Goal: Navigation & Orientation: Find specific page/section

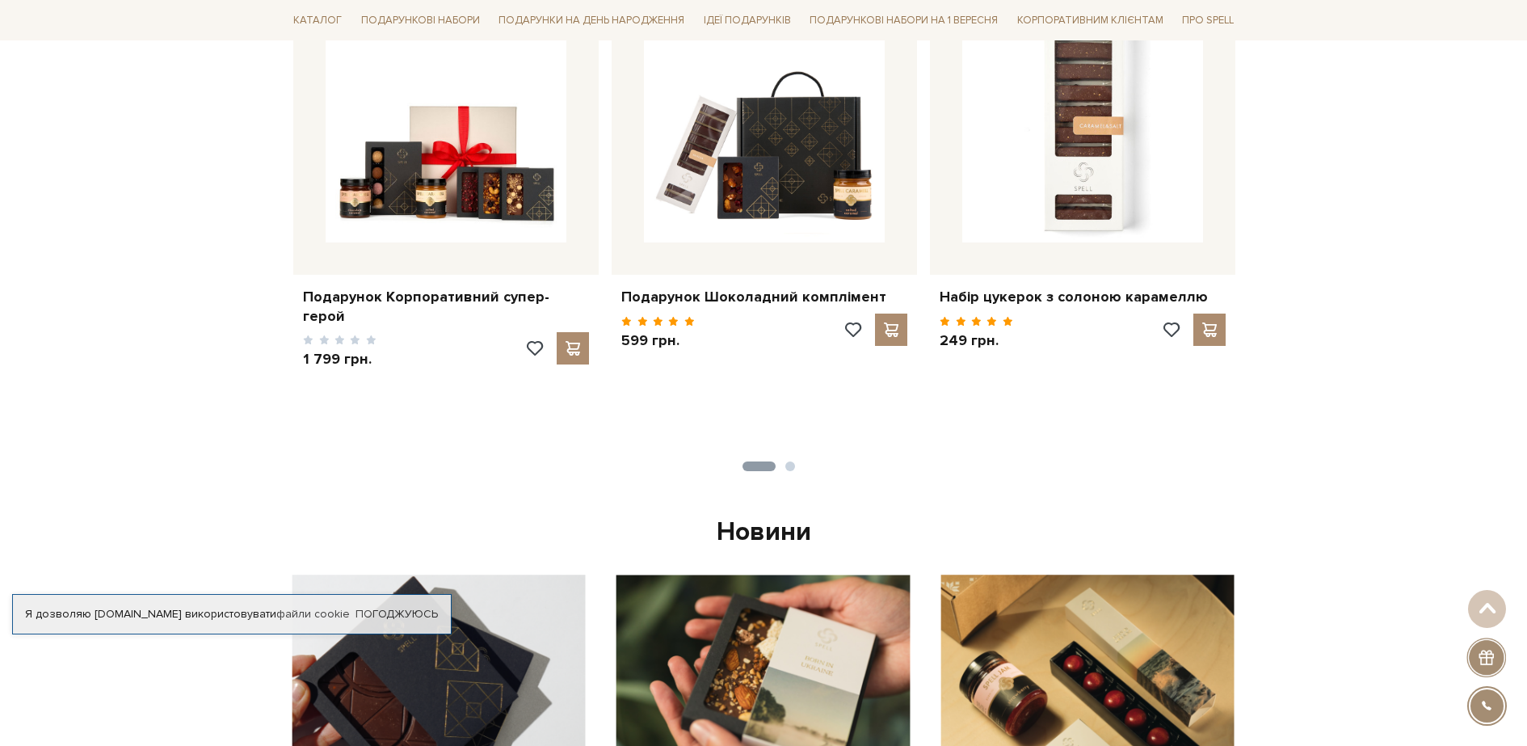
scroll to position [541, 0]
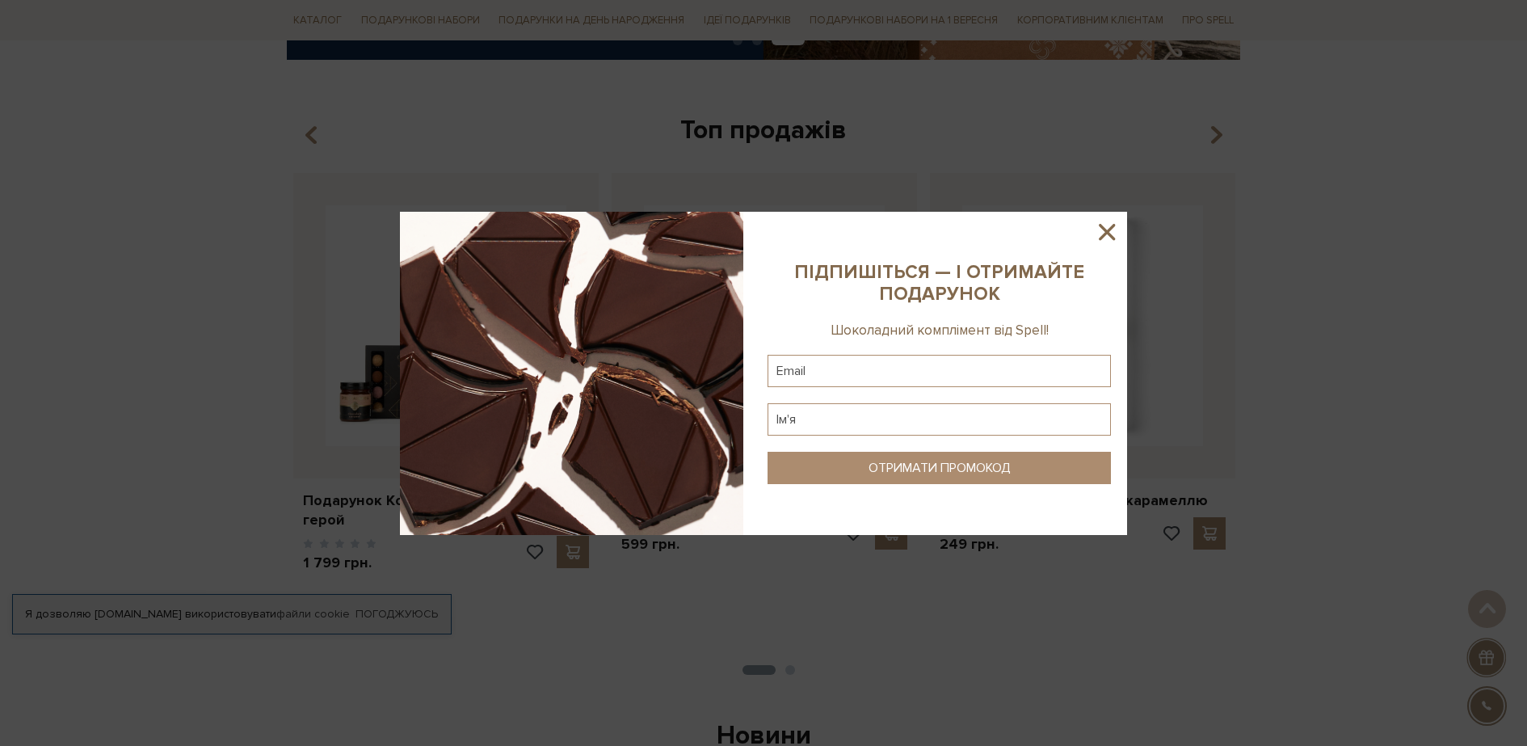
click at [1121, 234] on sys-column-static at bounding box center [939, 373] width 376 height 323
click at [1105, 229] on icon at bounding box center [1107, 232] width 16 height 16
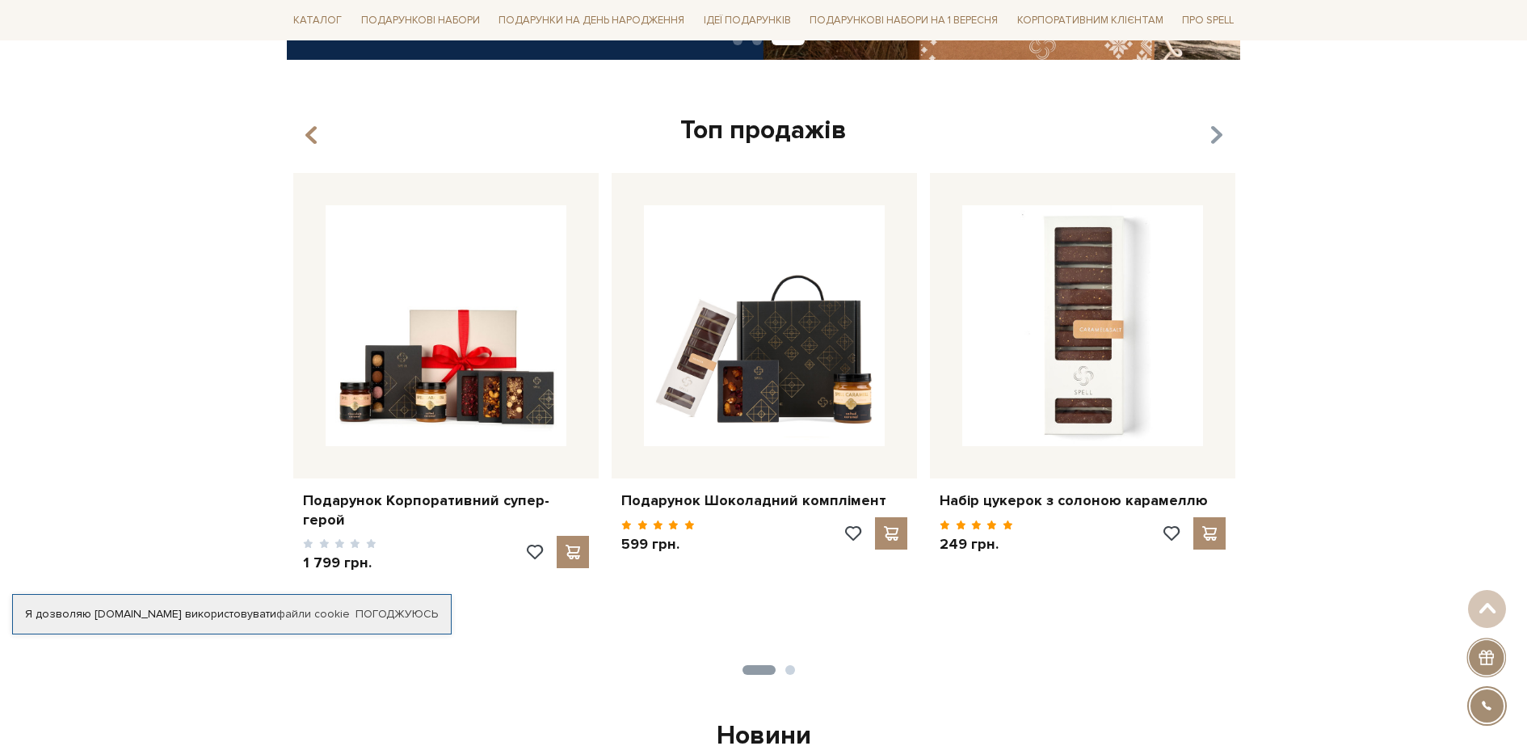
click at [1214, 137] on icon "button" at bounding box center [1216, 135] width 14 height 27
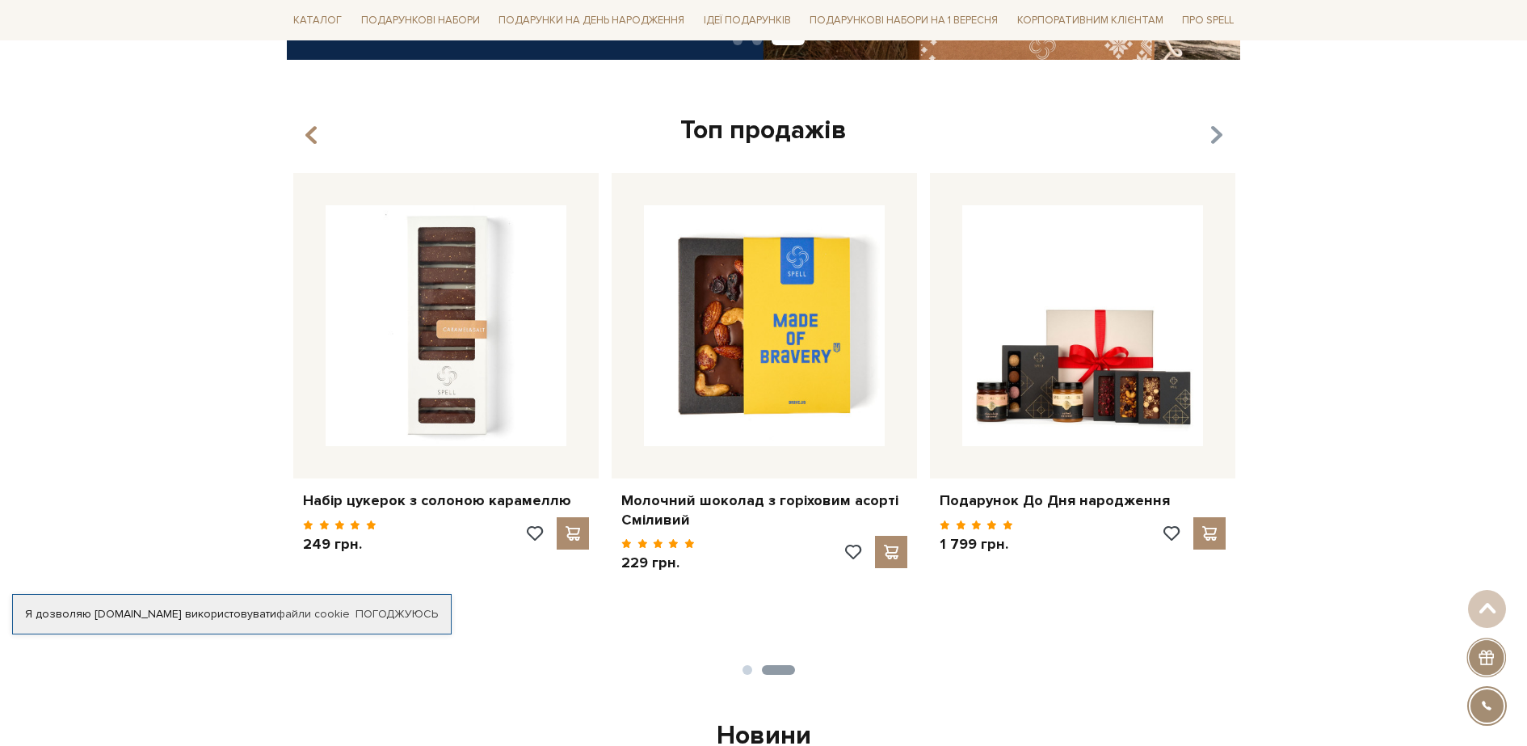
click at [1214, 137] on icon "button" at bounding box center [1216, 135] width 14 height 27
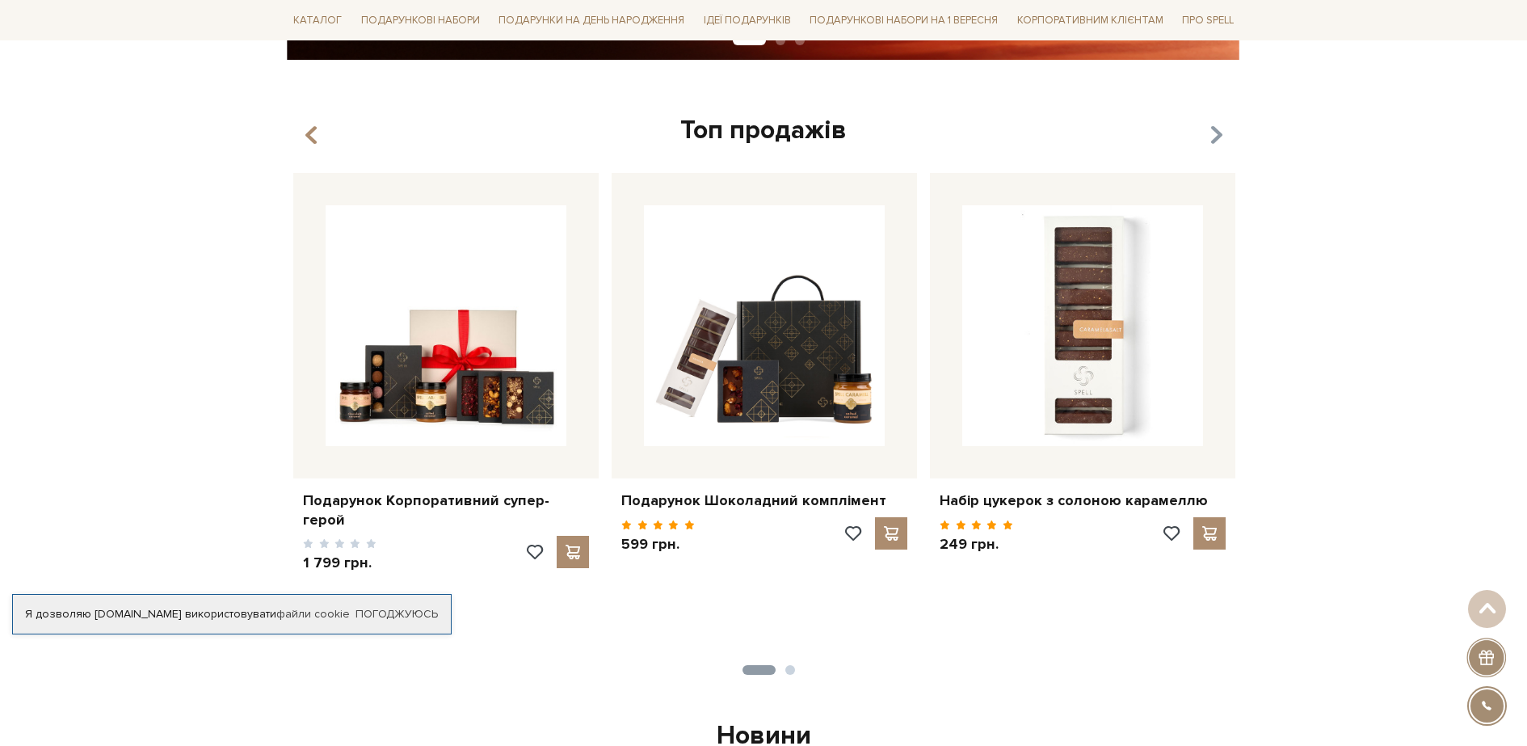
click at [1214, 137] on icon "button" at bounding box center [1216, 135] width 14 height 27
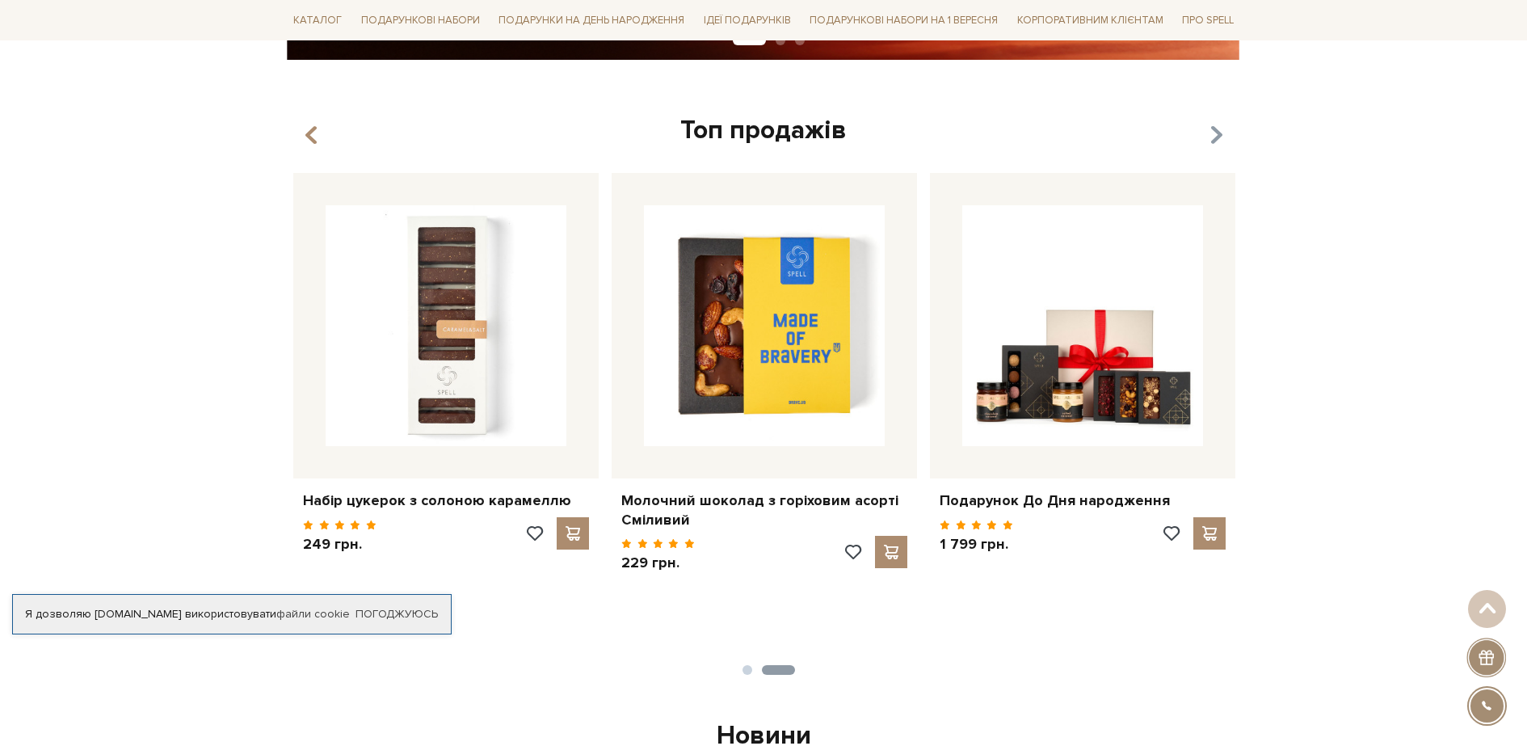
click at [1214, 137] on icon "button" at bounding box center [1216, 135] width 14 height 27
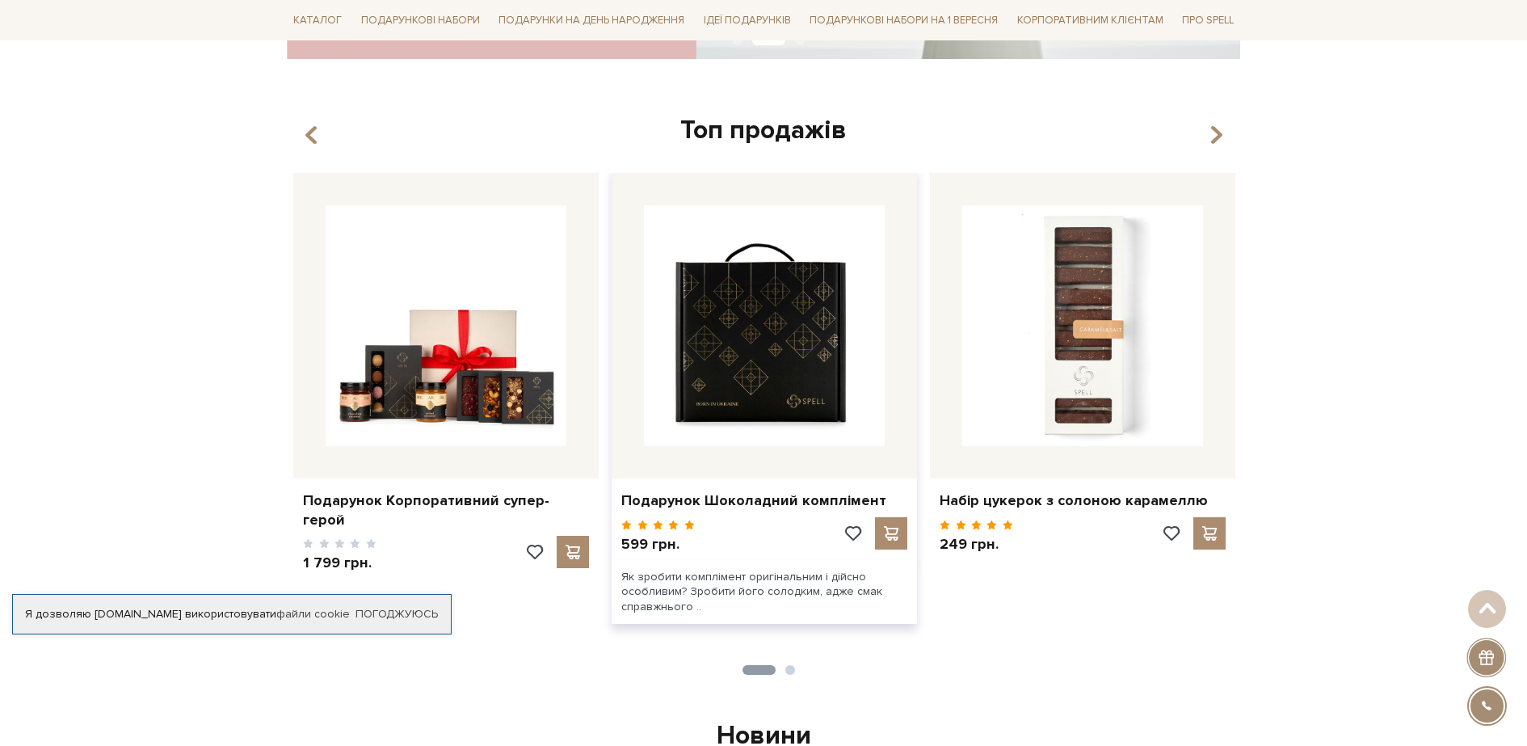
scroll to position [0, 0]
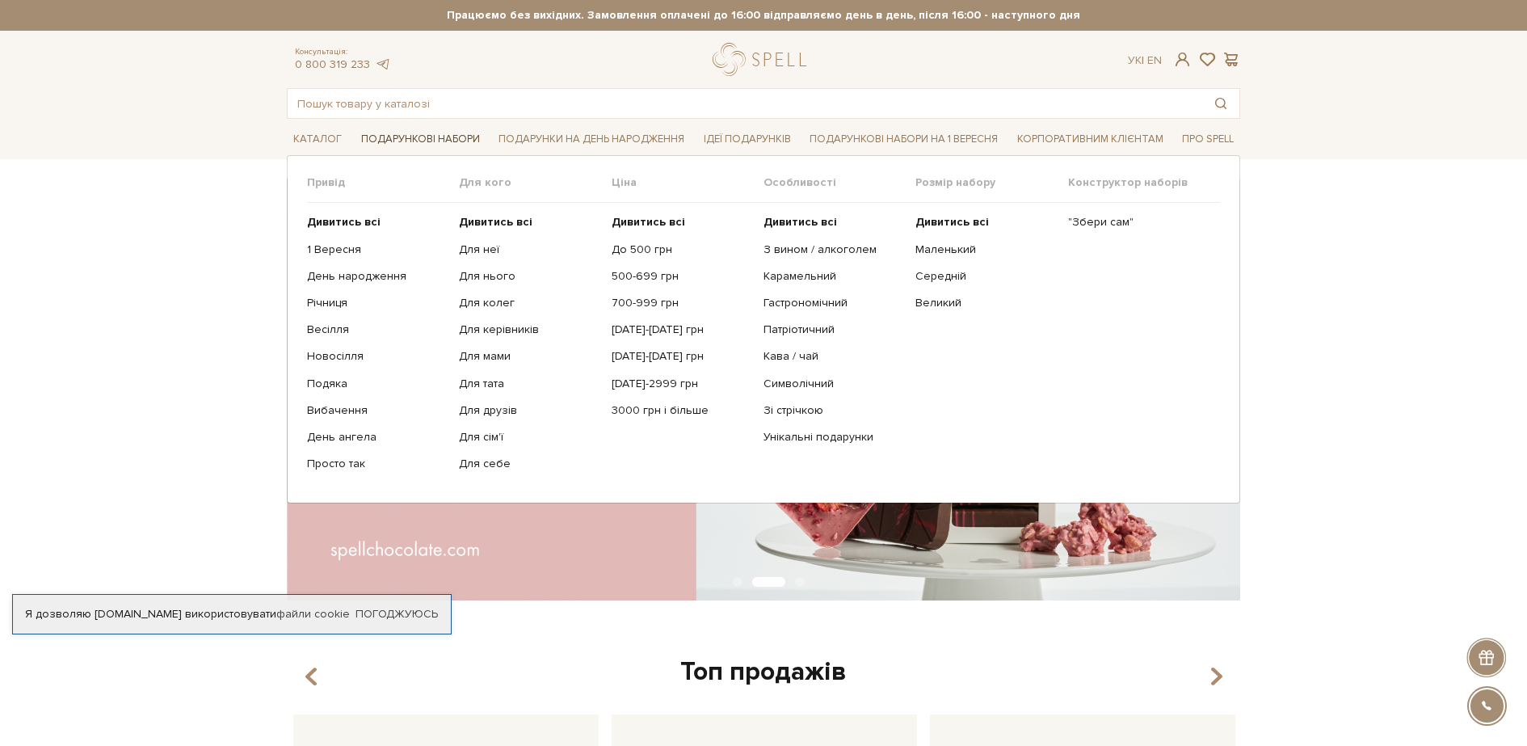
click at [420, 135] on link "Подарункові набори" at bounding box center [421, 139] width 132 height 25
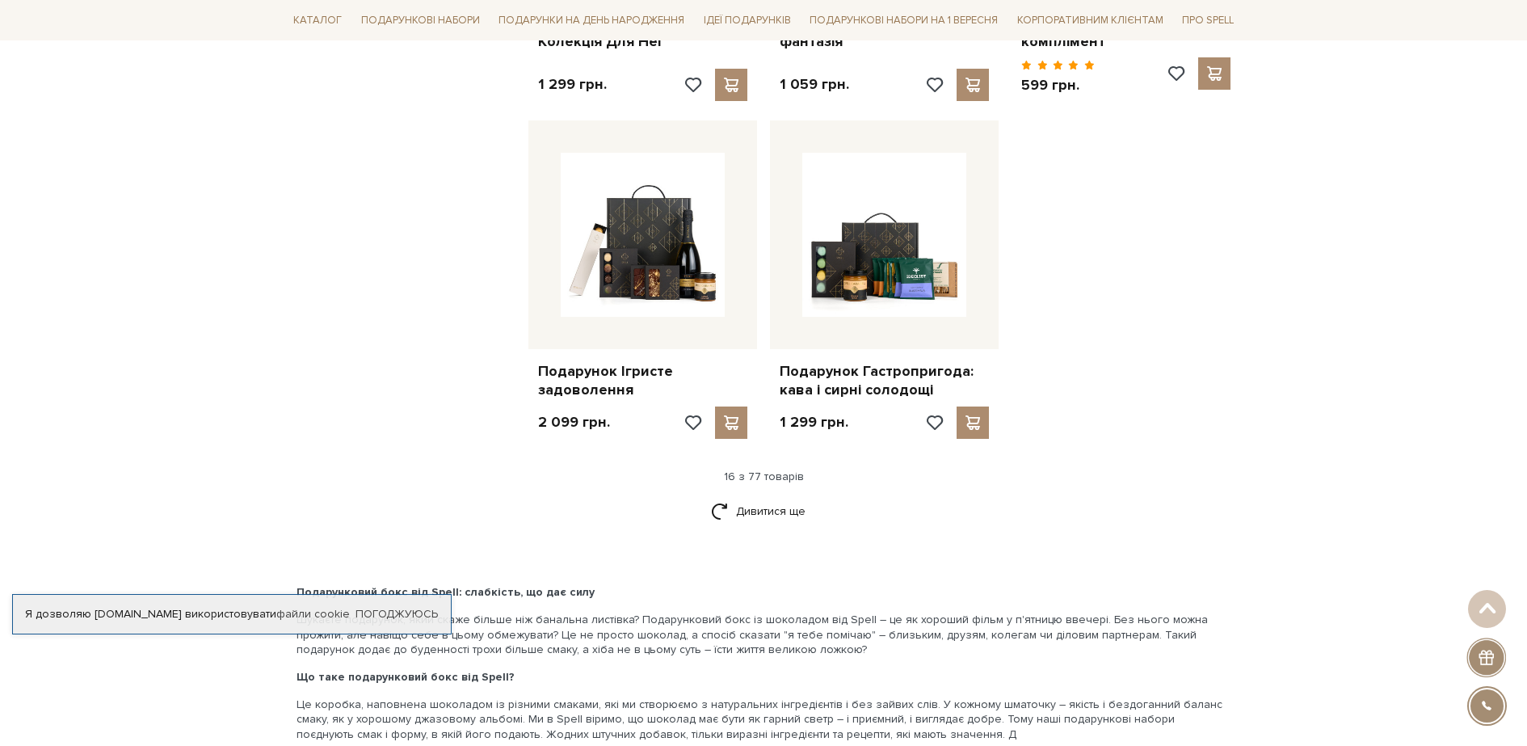
scroll to position [1942, 0]
click at [752, 508] on link "Дивитися ще" at bounding box center [763, 509] width 105 height 28
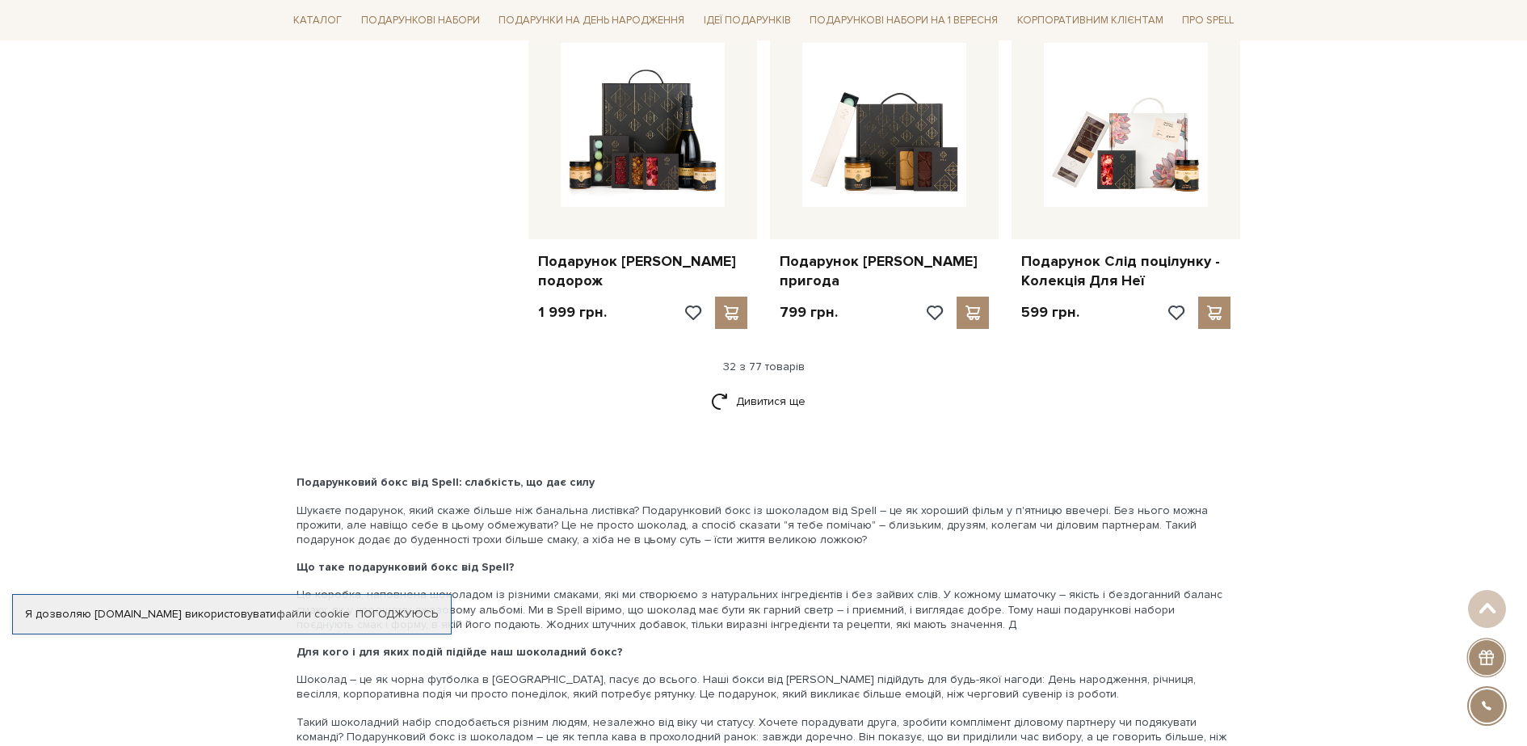
scroll to position [3701, 0]
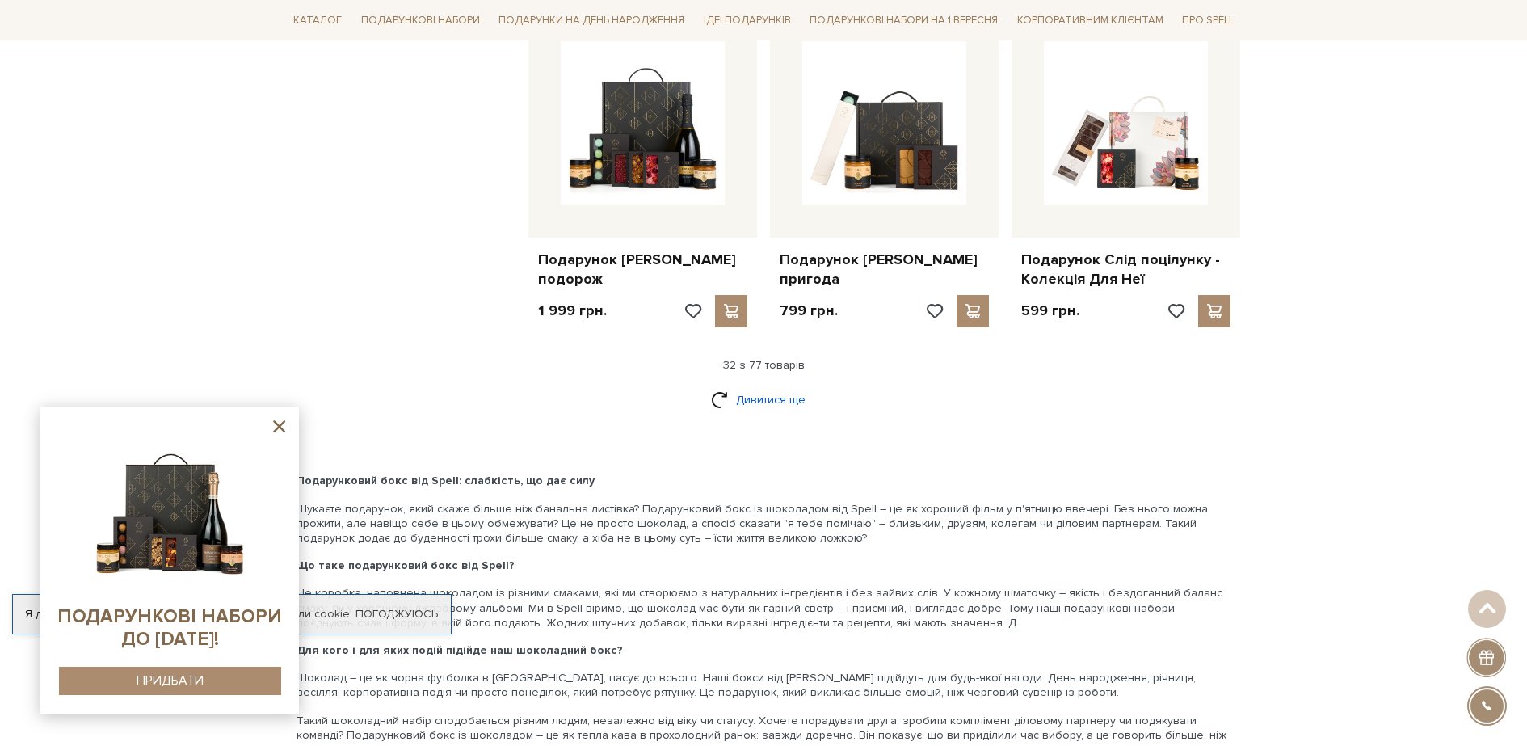
click at [785, 414] on link "Дивитися ще" at bounding box center [763, 399] width 105 height 28
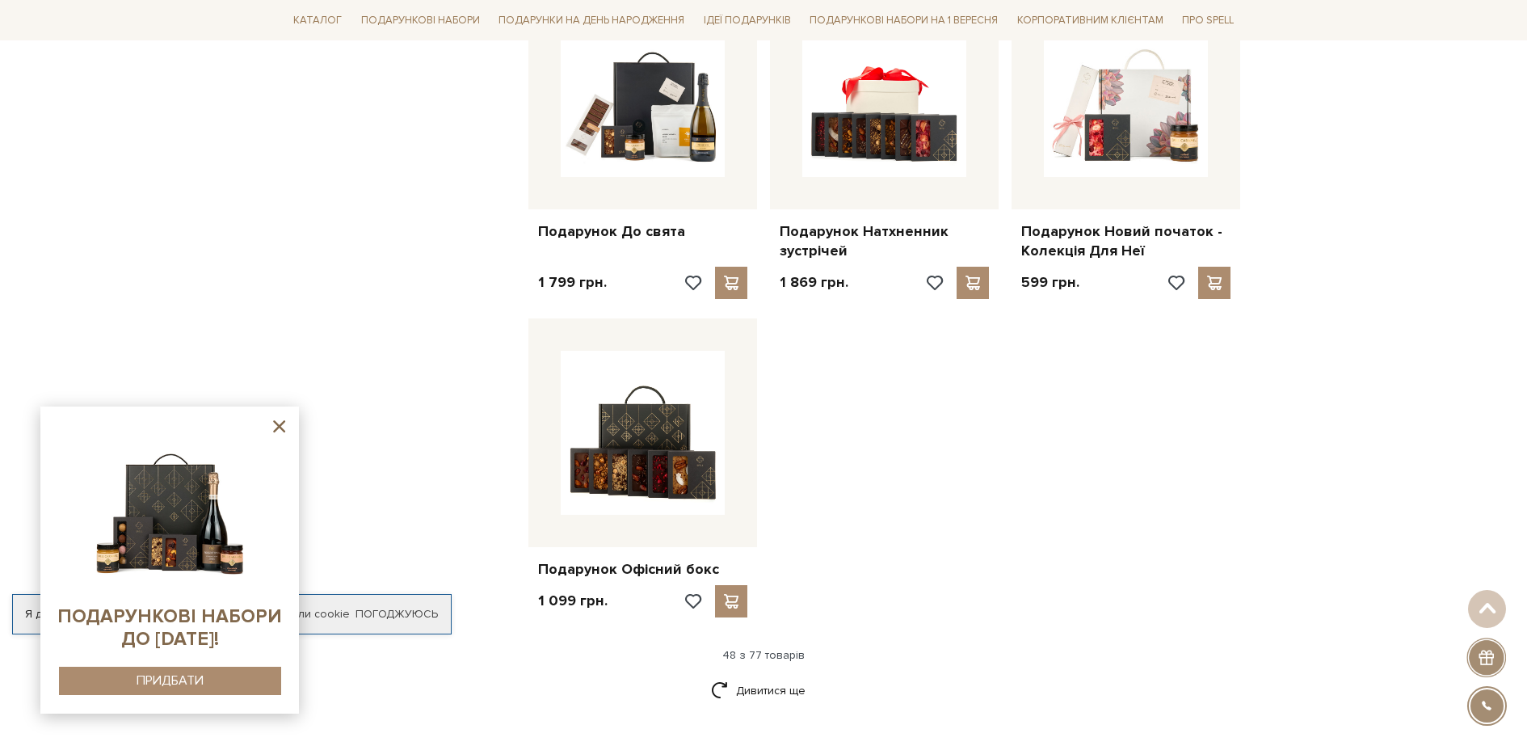
scroll to position [5428, 0]
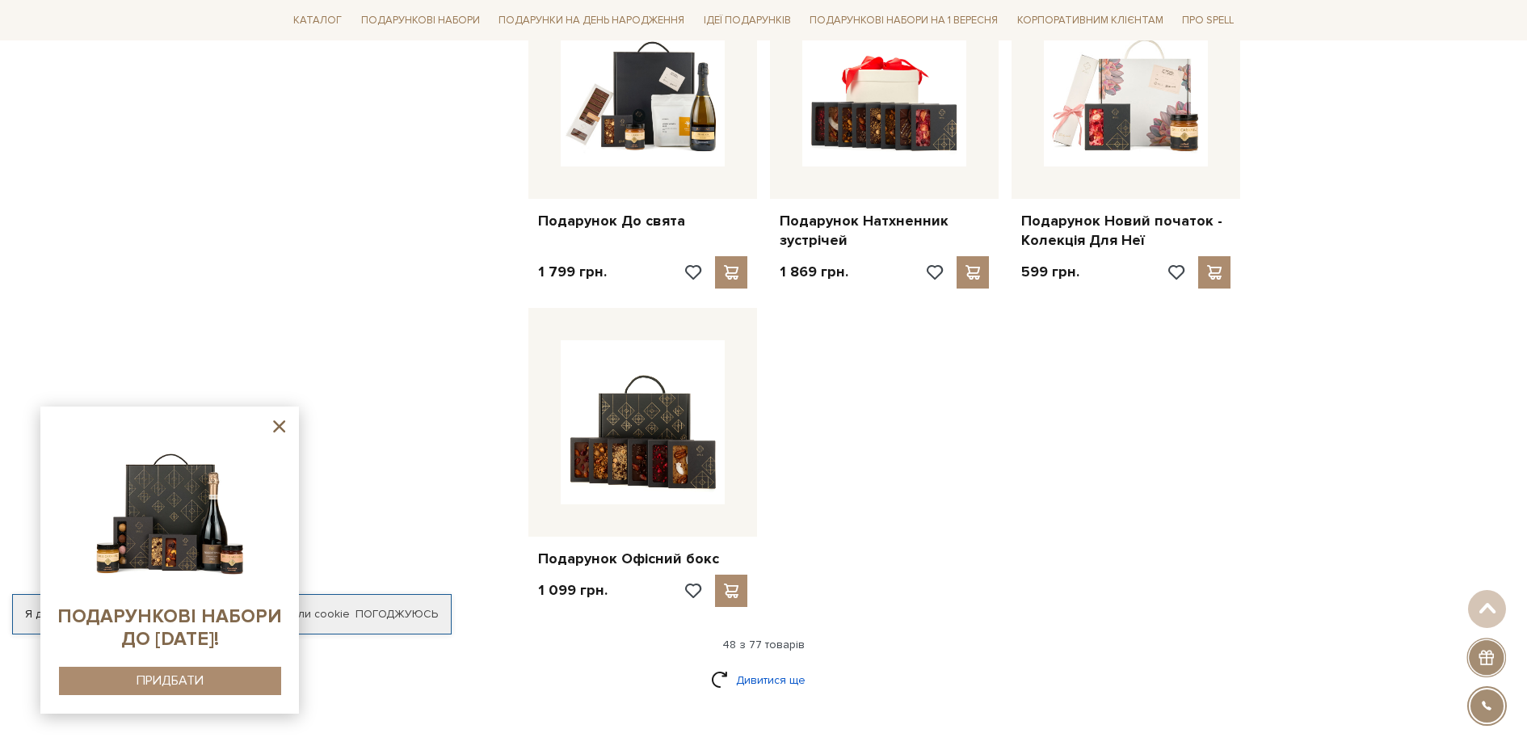
click at [771, 694] on link "Дивитися ще" at bounding box center [763, 680] width 105 height 28
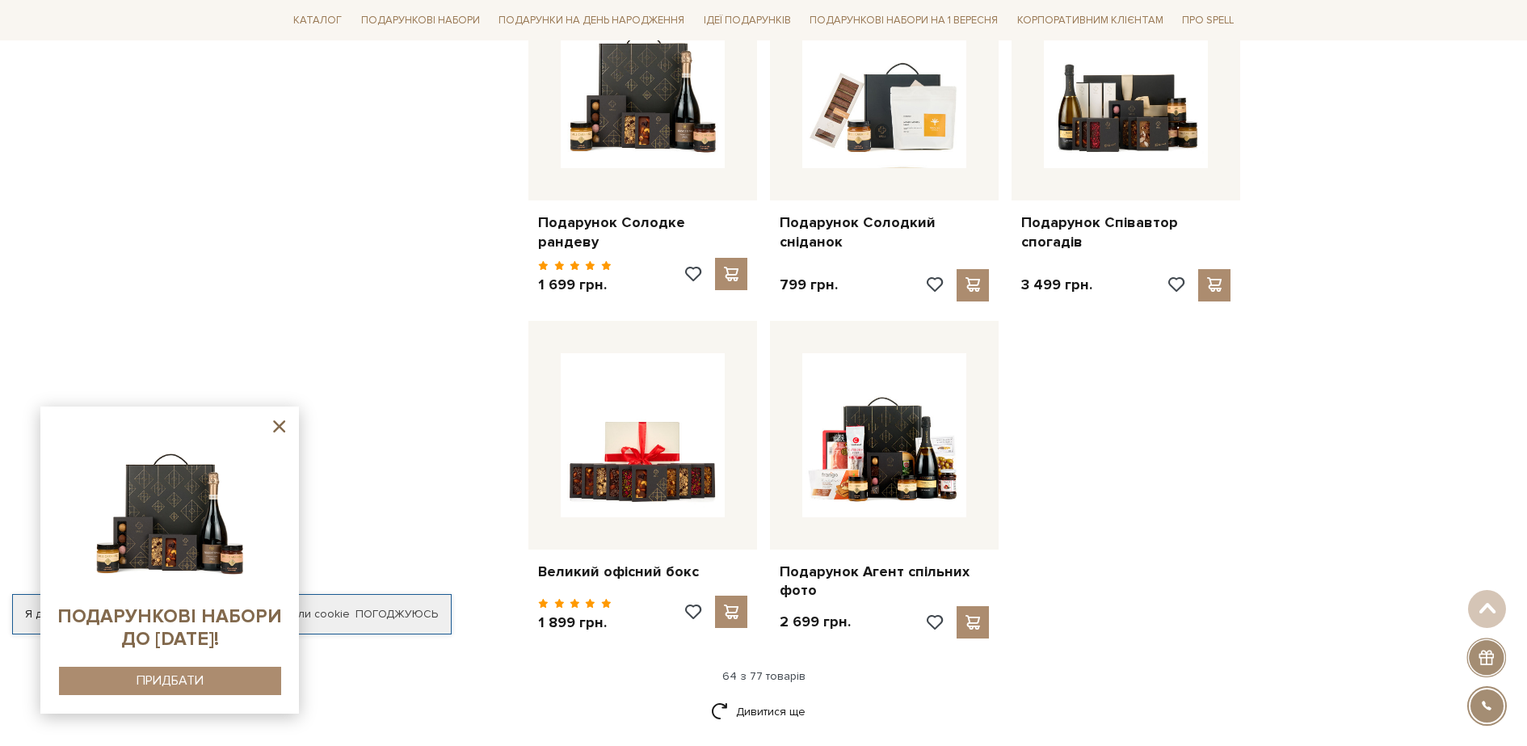
scroll to position [7316, 0]
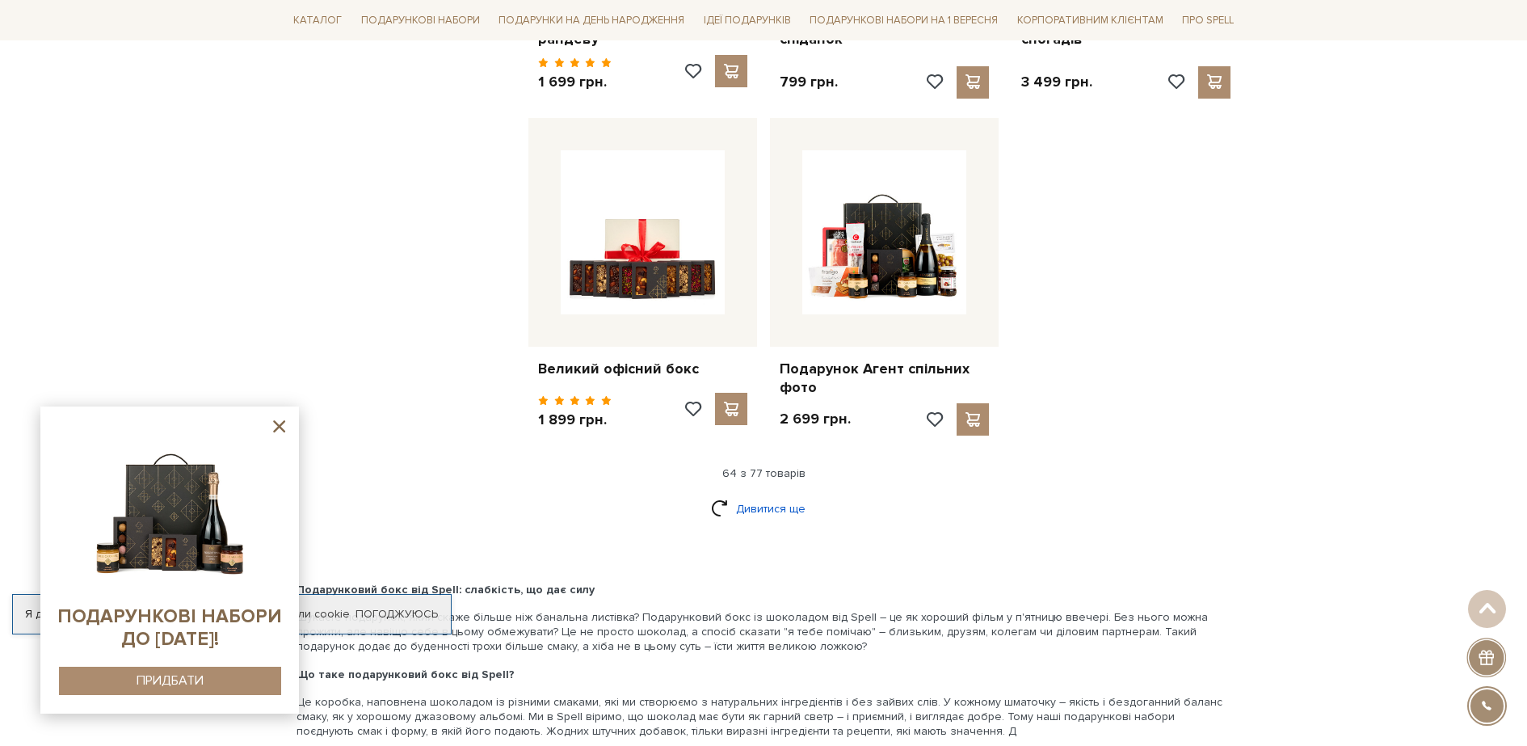
click at [759, 516] on link "Дивитися ще" at bounding box center [763, 508] width 105 height 28
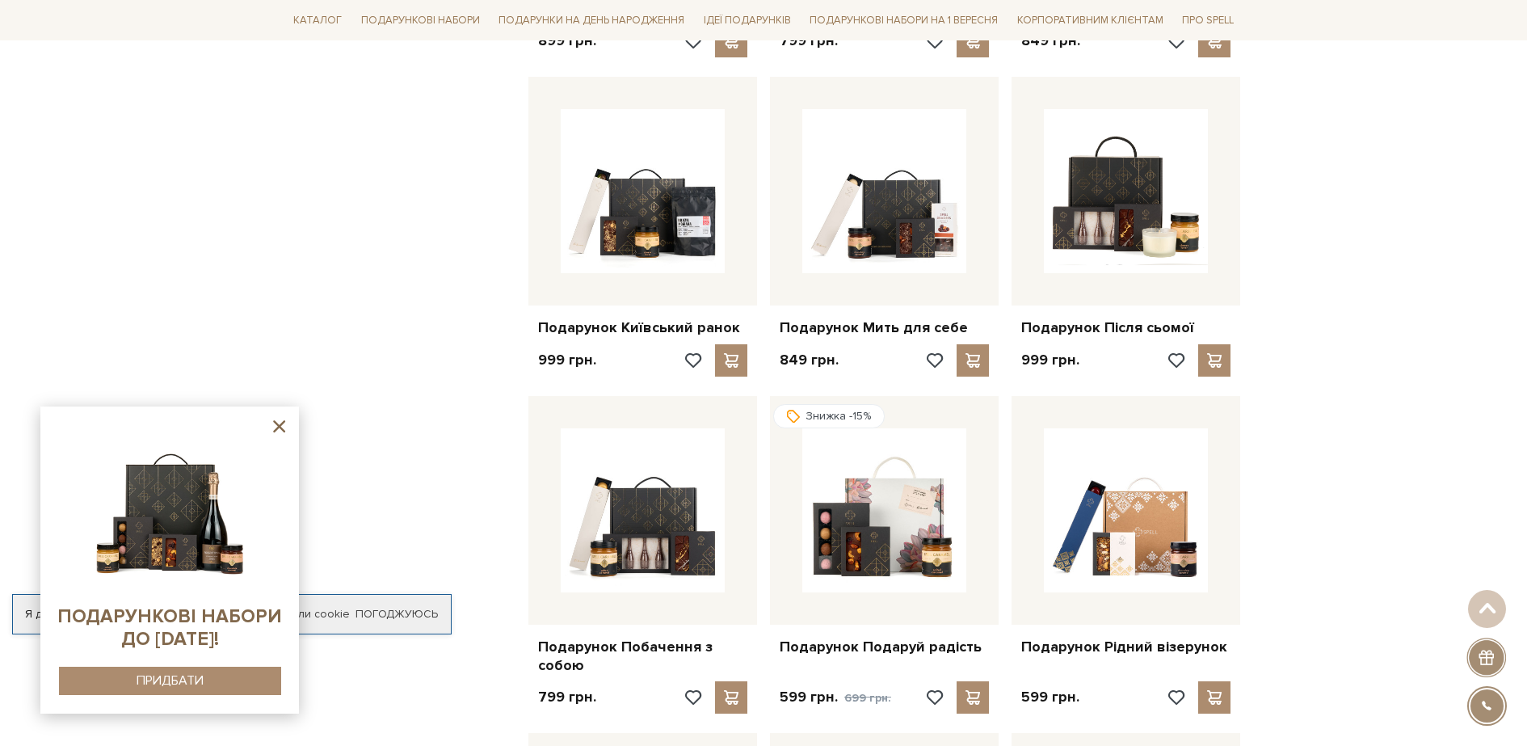
scroll to position [1533, 0]
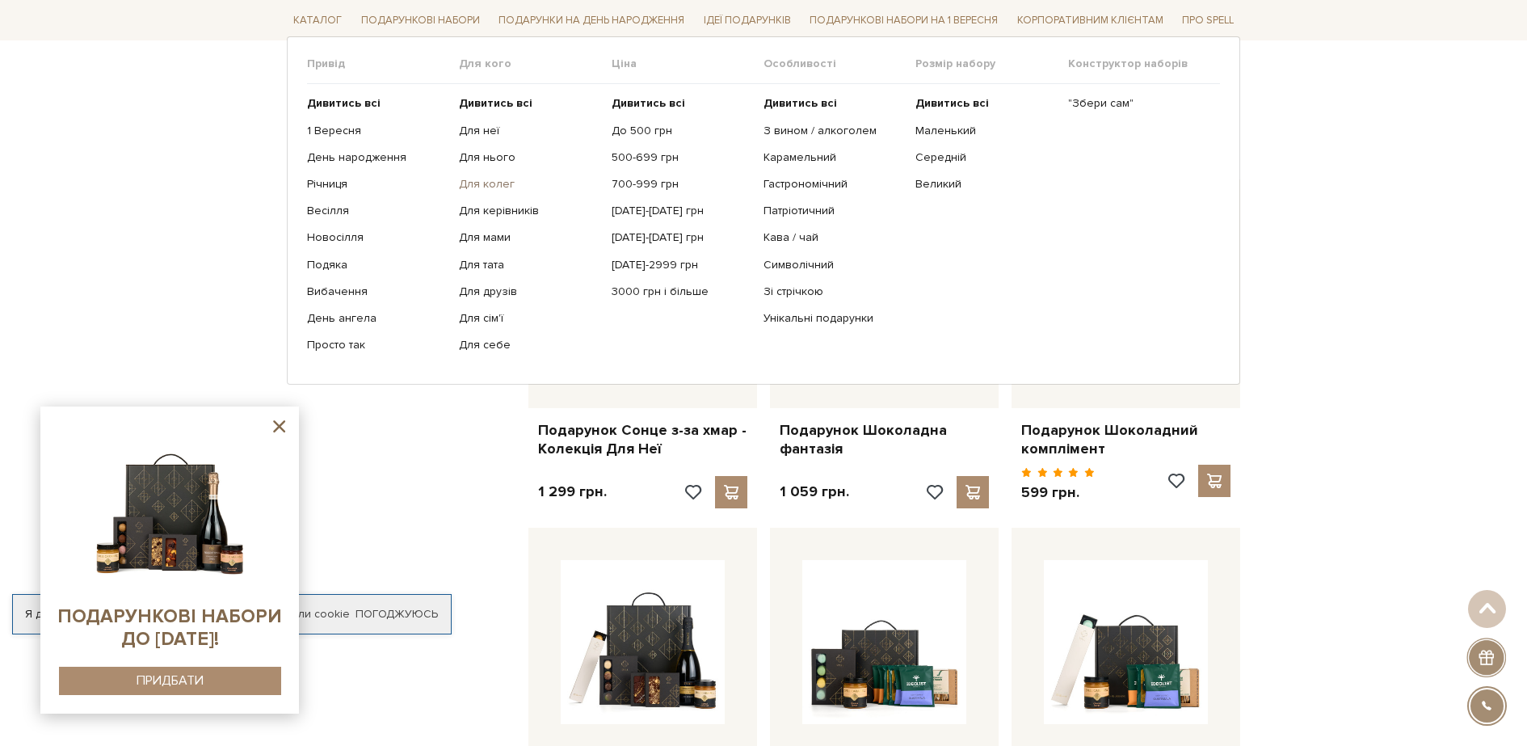
click at [502, 183] on link "Для колег" at bounding box center [529, 184] width 140 height 15
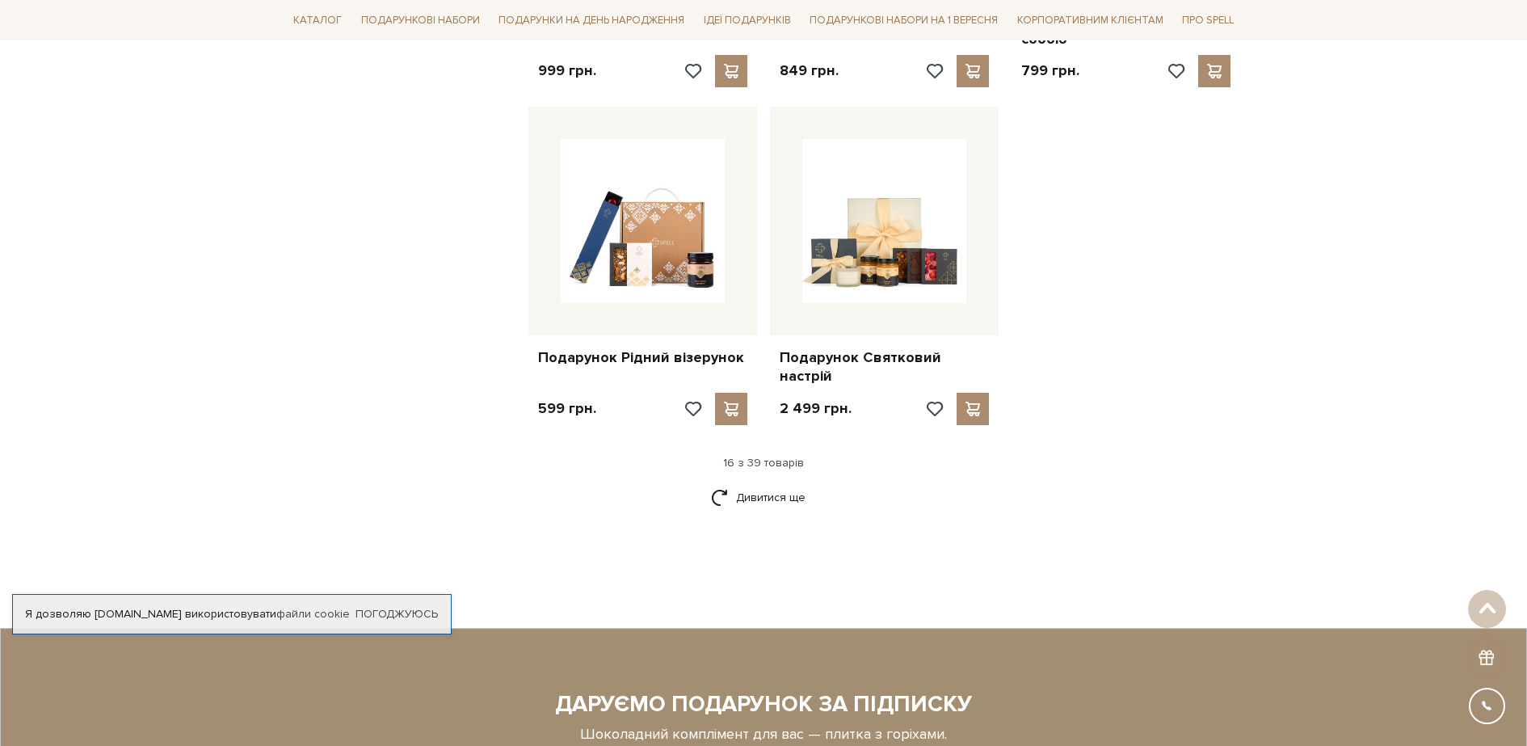
scroll to position [1966, 0]
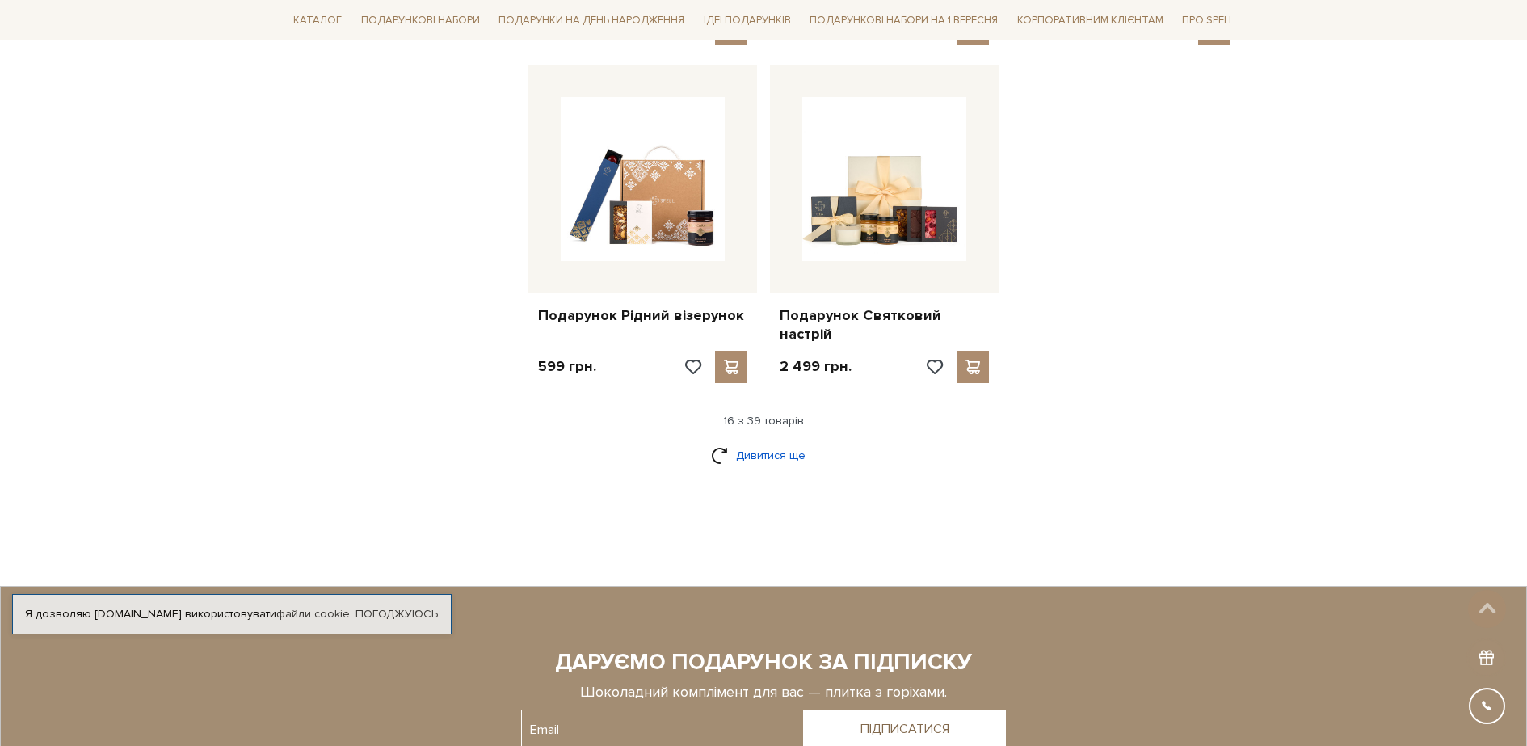
click at [763, 441] on link "Дивитися ще" at bounding box center [763, 455] width 105 height 28
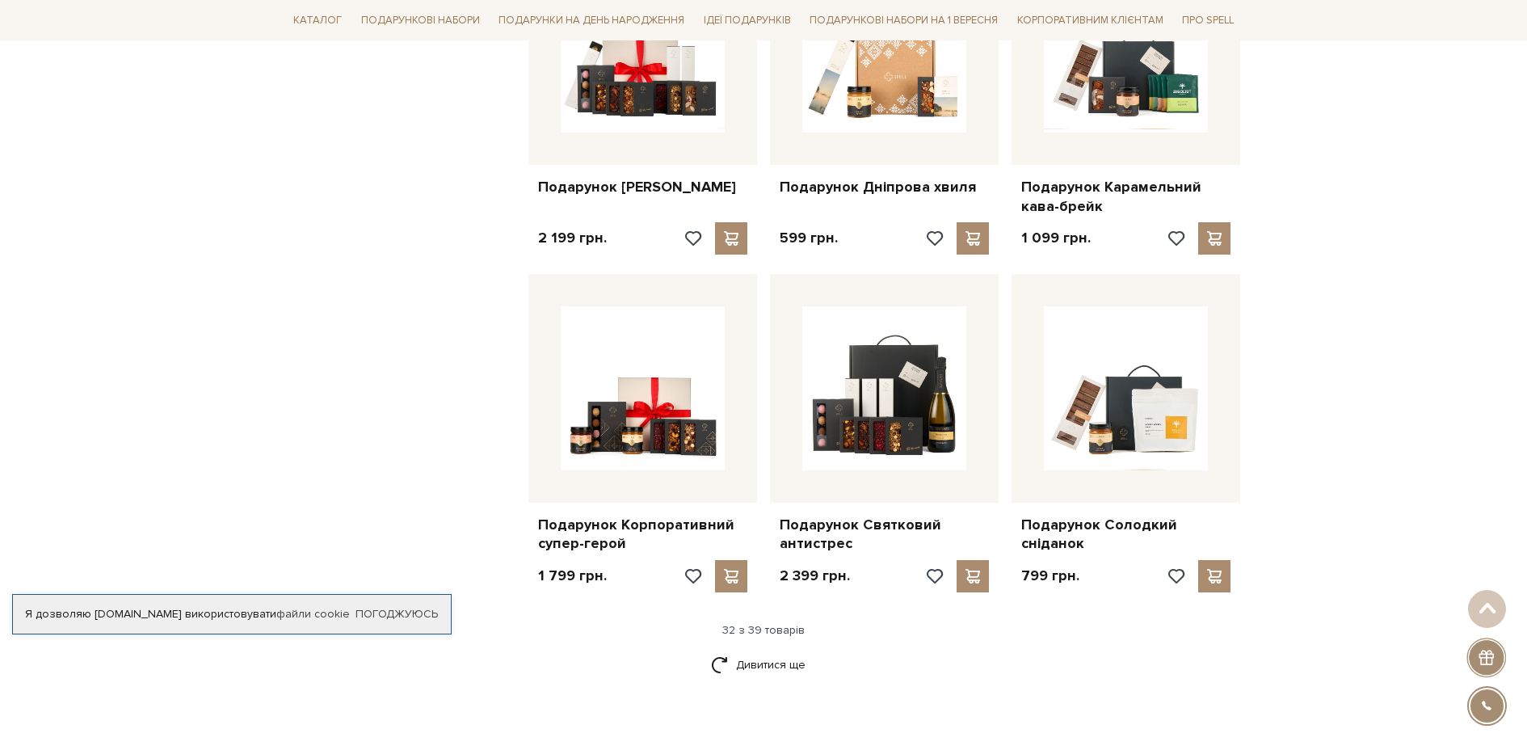
scroll to position [3569, 0]
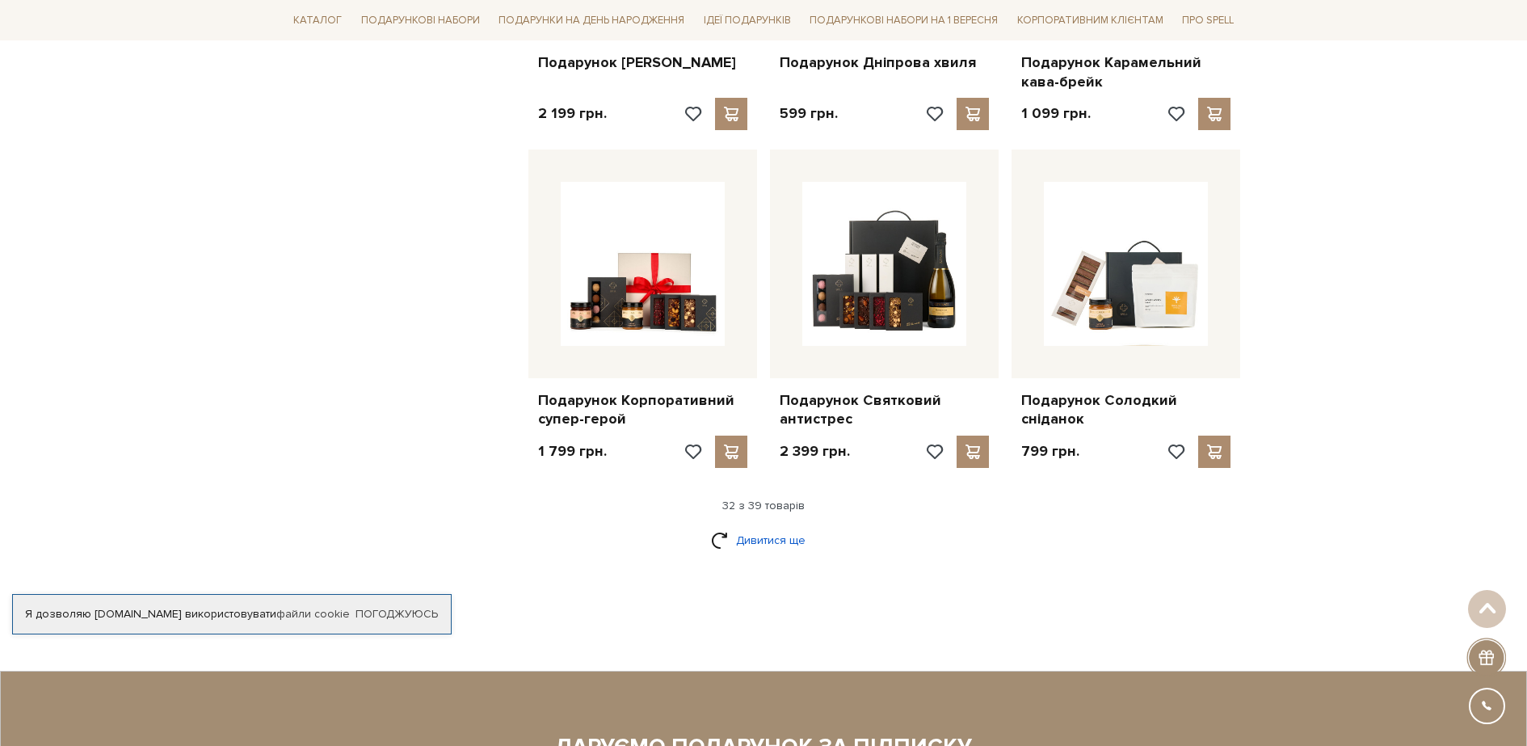
click at [743, 533] on link "Дивитися ще" at bounding box center [763, 540] width 105 height 28
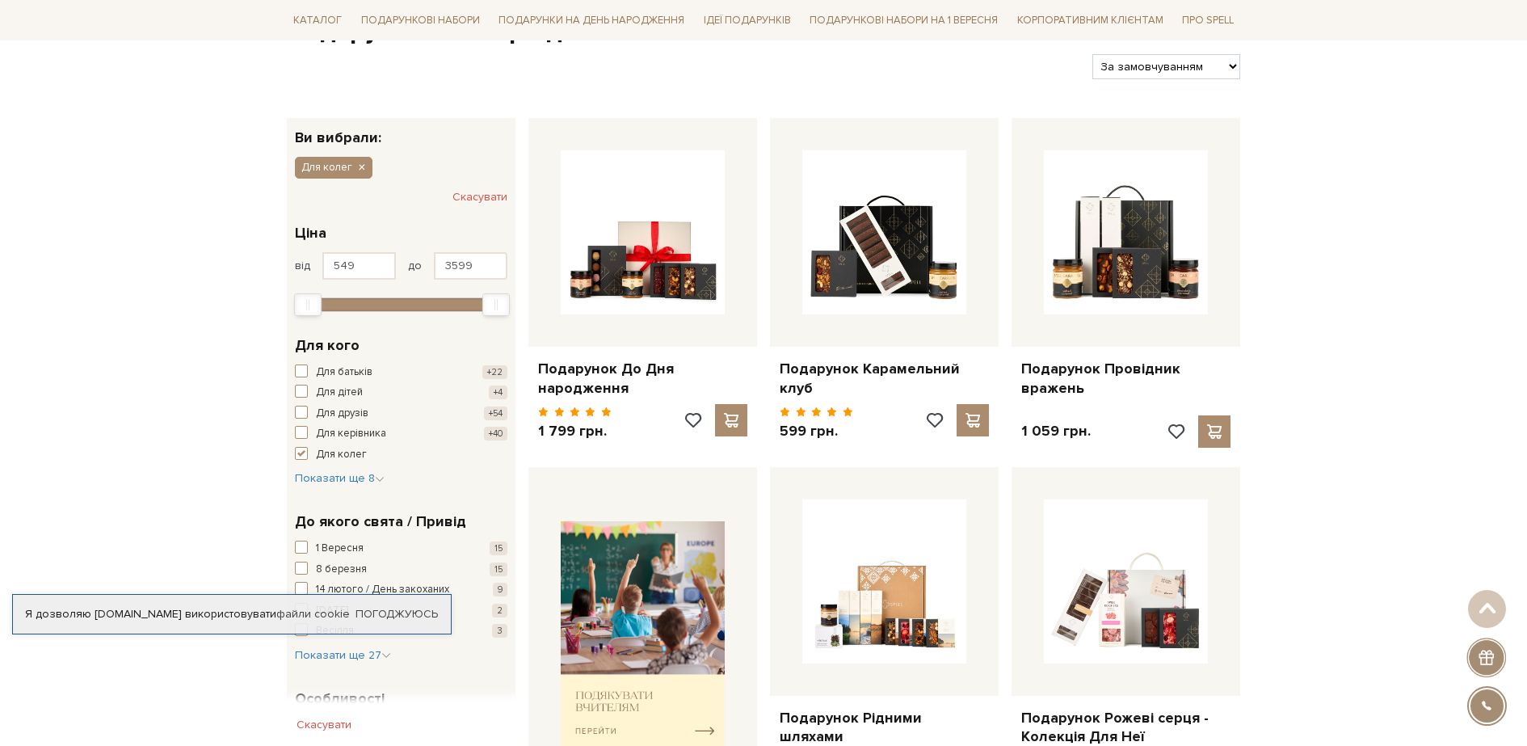
scroll to position [0, 0]
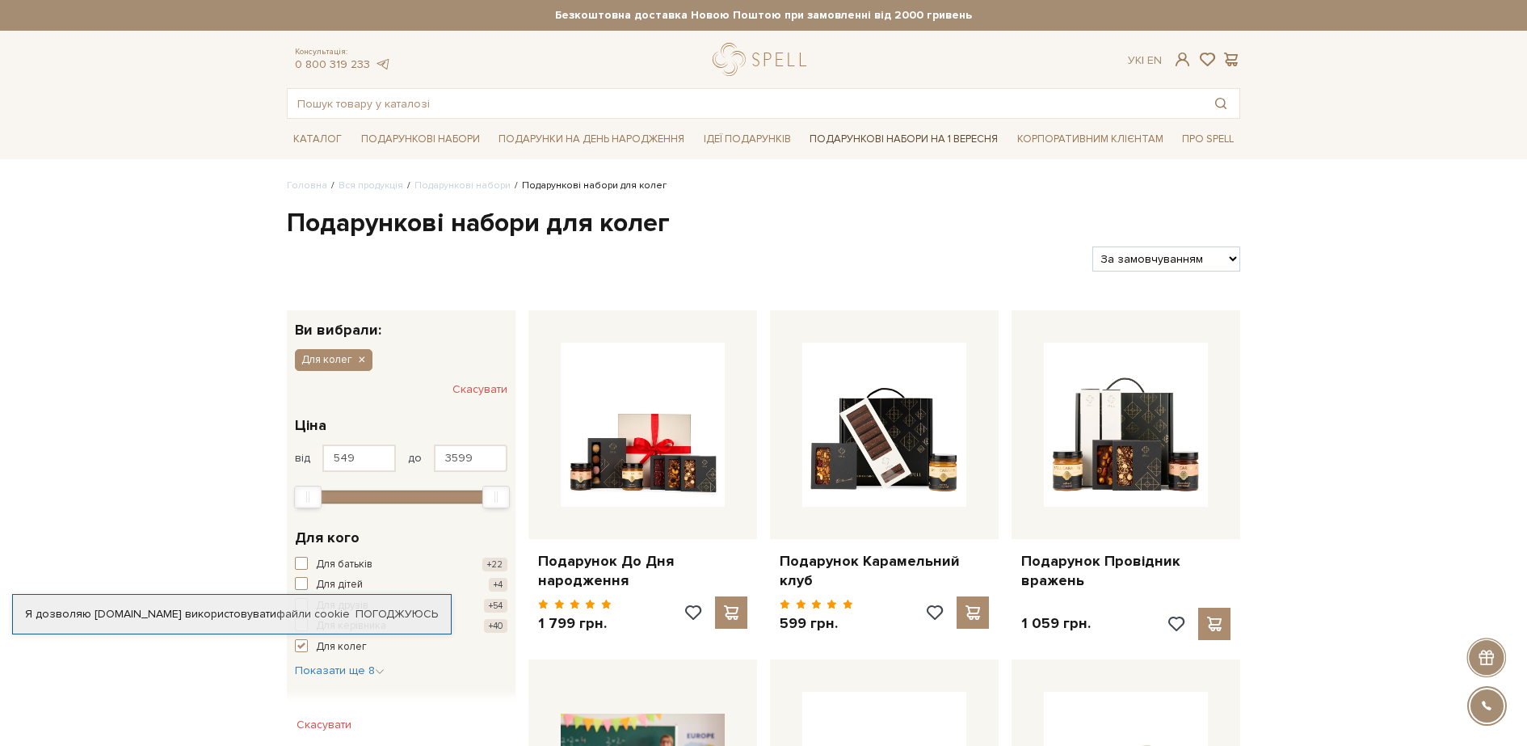
click at [927, 145] on link "Подарункові набори на 1 Вересня" at bounding box center [903, 138] width 201 height 27
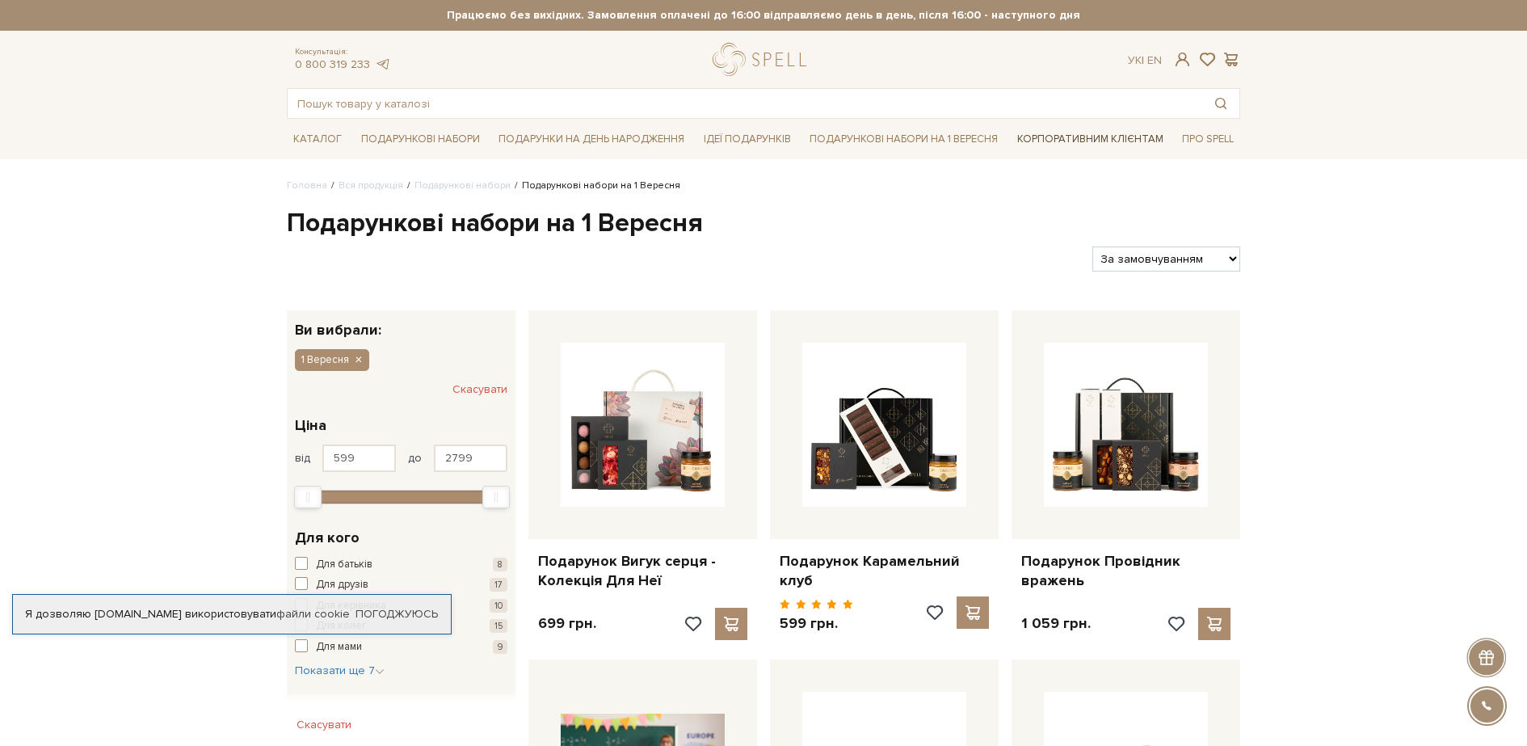
click at [1055, 132] on link "Корпоративним клієнтам" at bounding box center [1090, 138] width 159 height 27
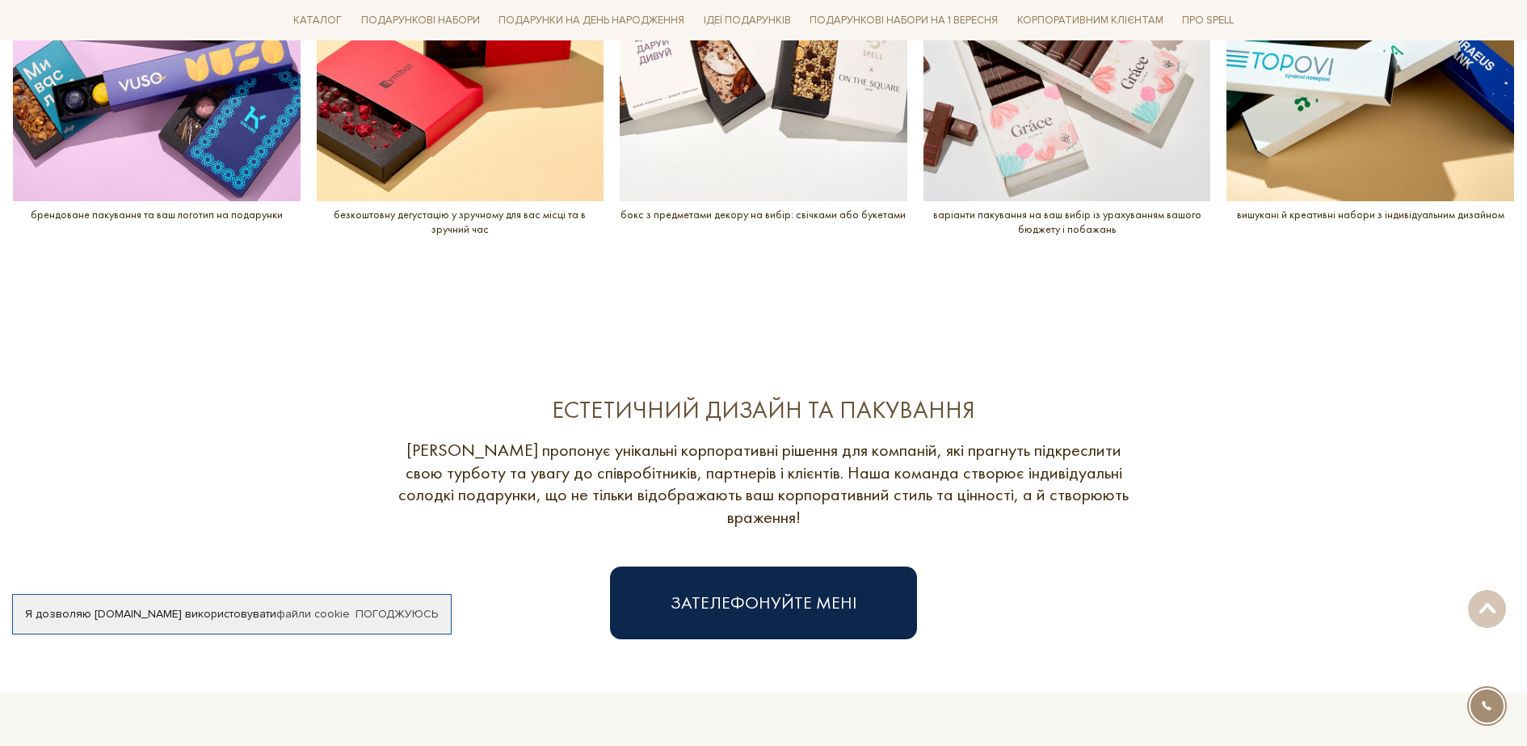
scroll to position [2027, 0]
